Goal: Subscribe to service/newsletter

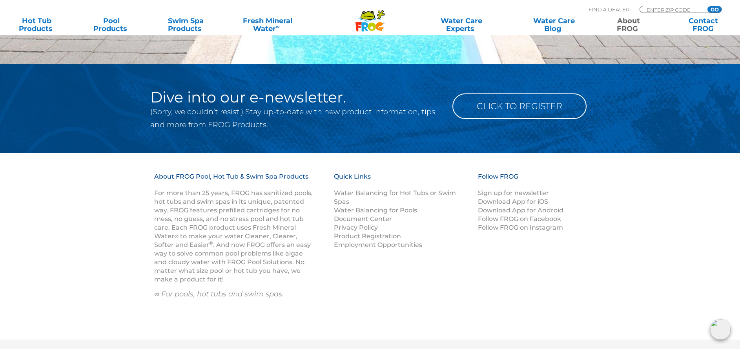
scroll to position [776, 0]
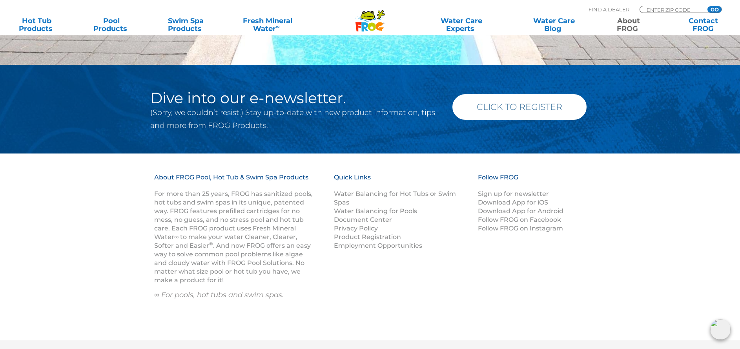
click at [513, 115] on link "Click to Register" at bounding box center [519, 106] width 134 height 25
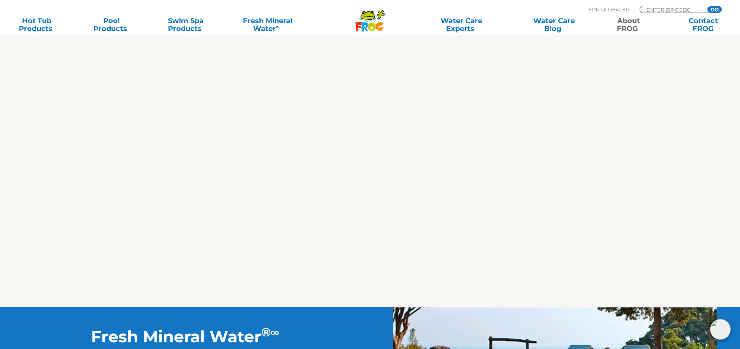
scroll to position [867, 0]
